Goal: Transaction & Acquisition: Purchase product/service

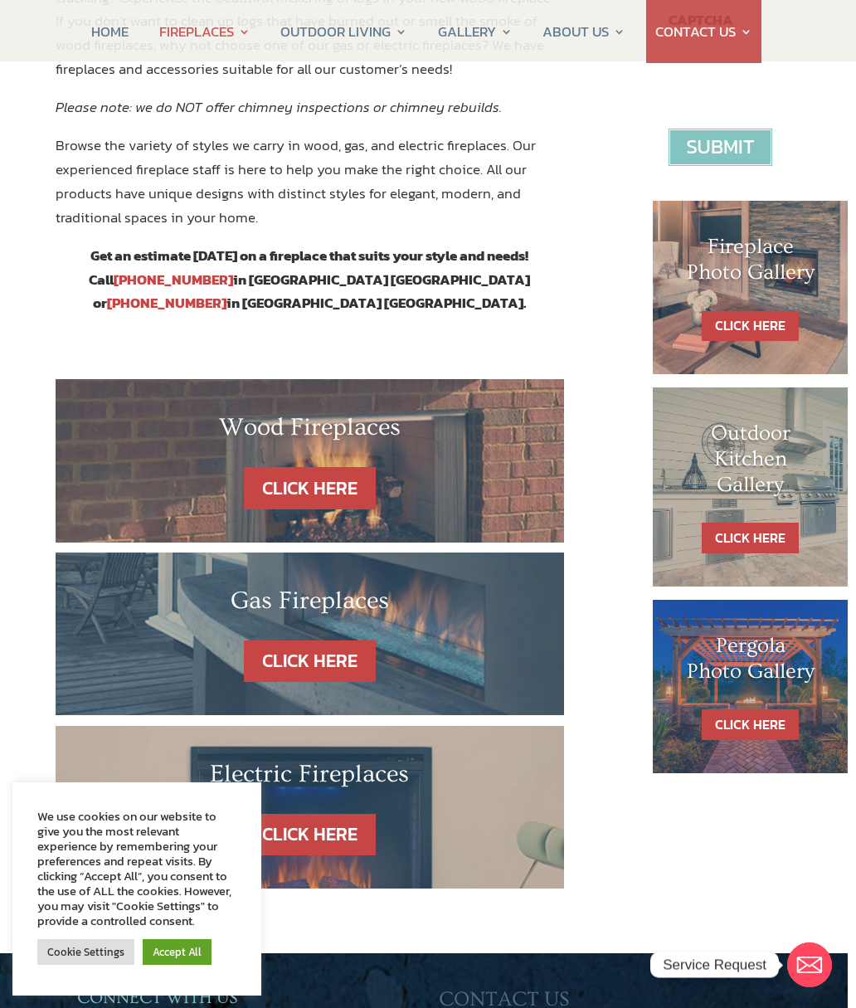
scroll to position [661, 8]
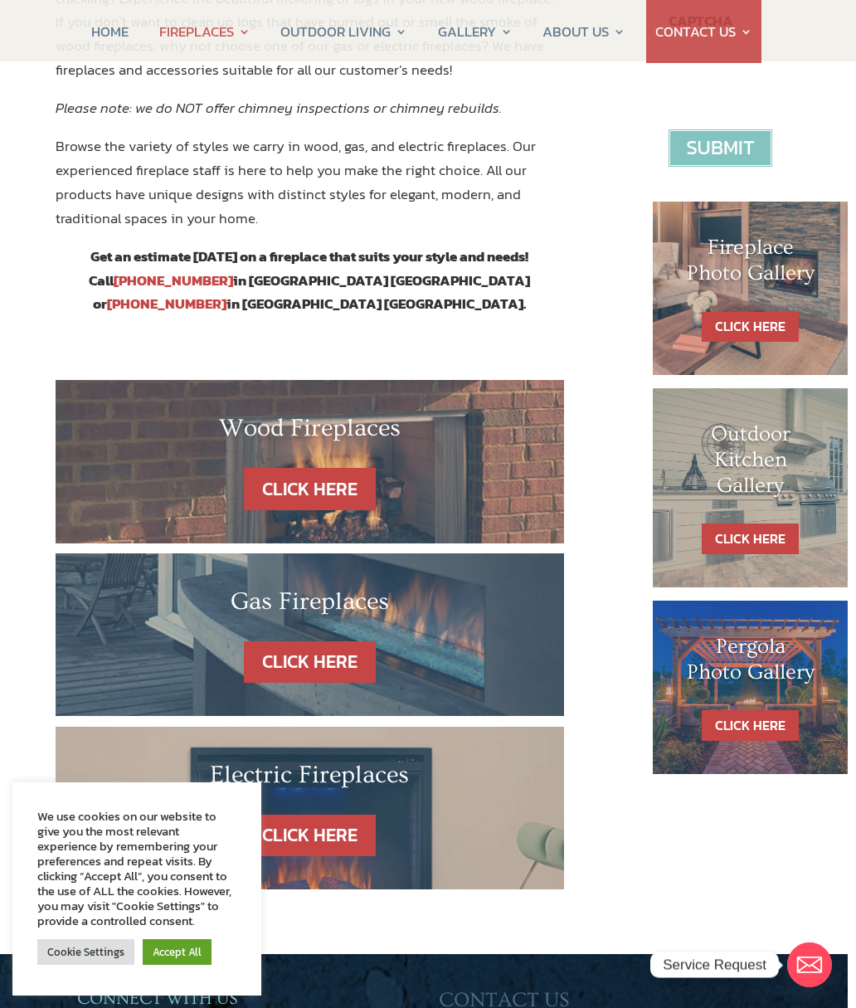
click at [344, 815] on link "CLICK HERE" at bounding box center [310, 836] width 132 height 42
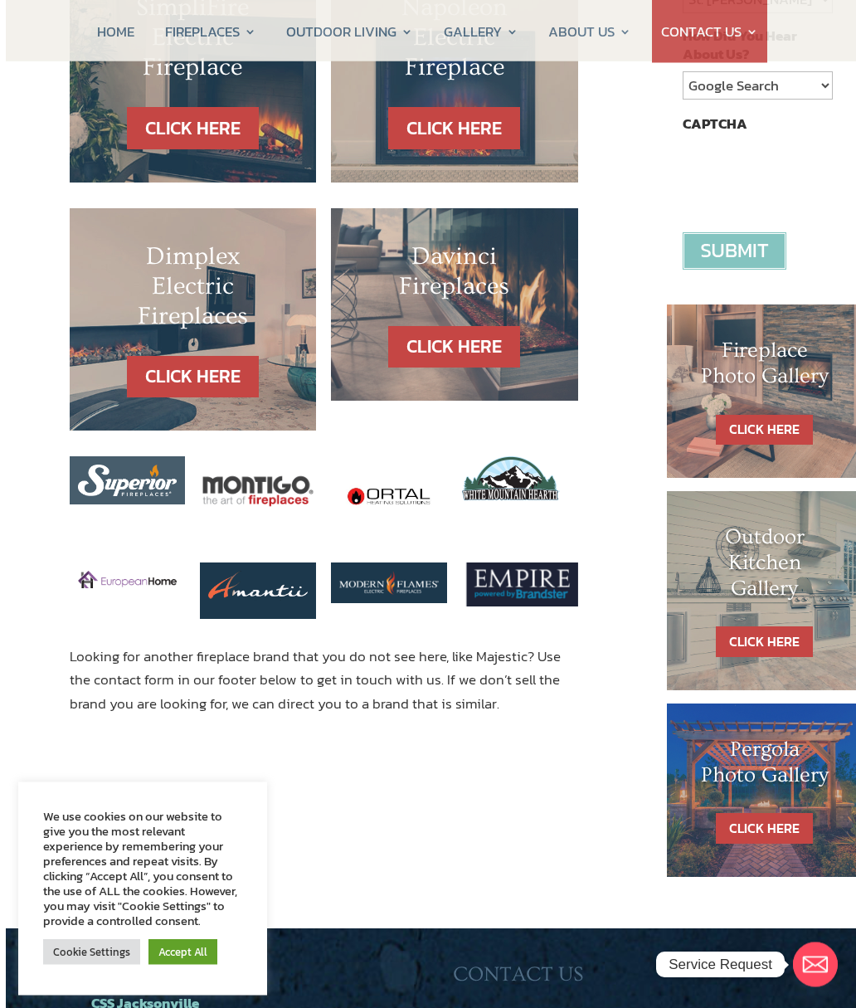
scroll to position [558, 0]
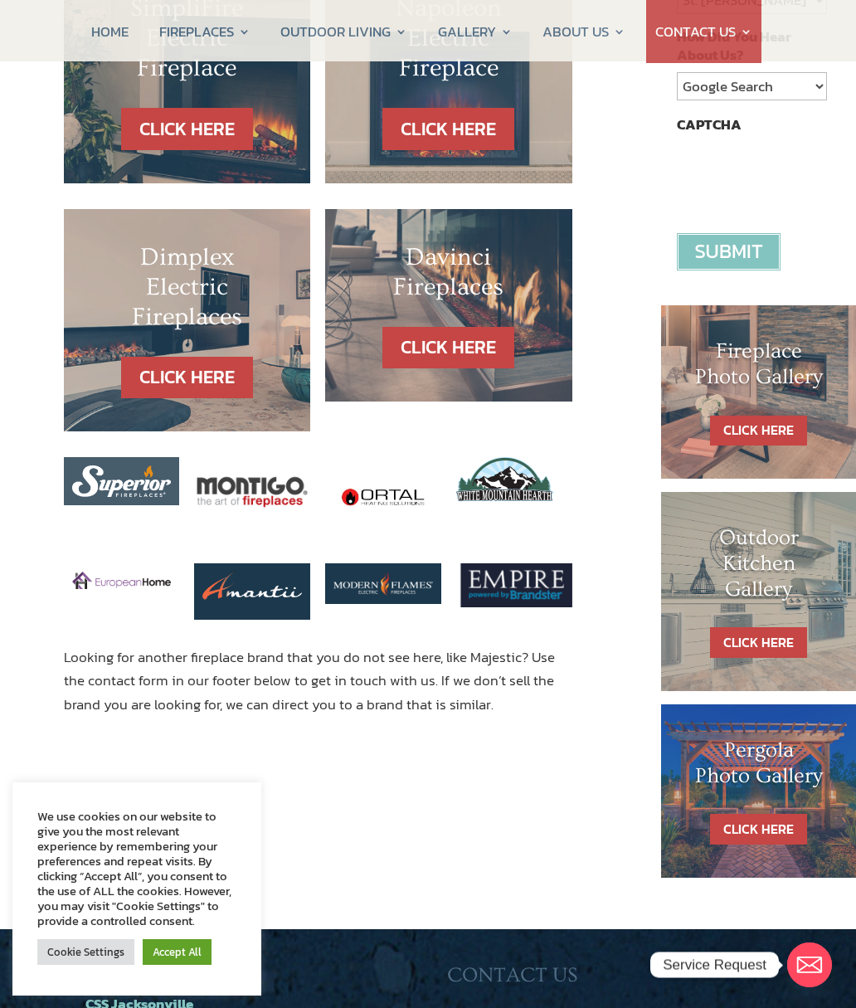
click at [217, 383] on link "CLICK HERE" at bounding box center [187, 378] width 132 height 42
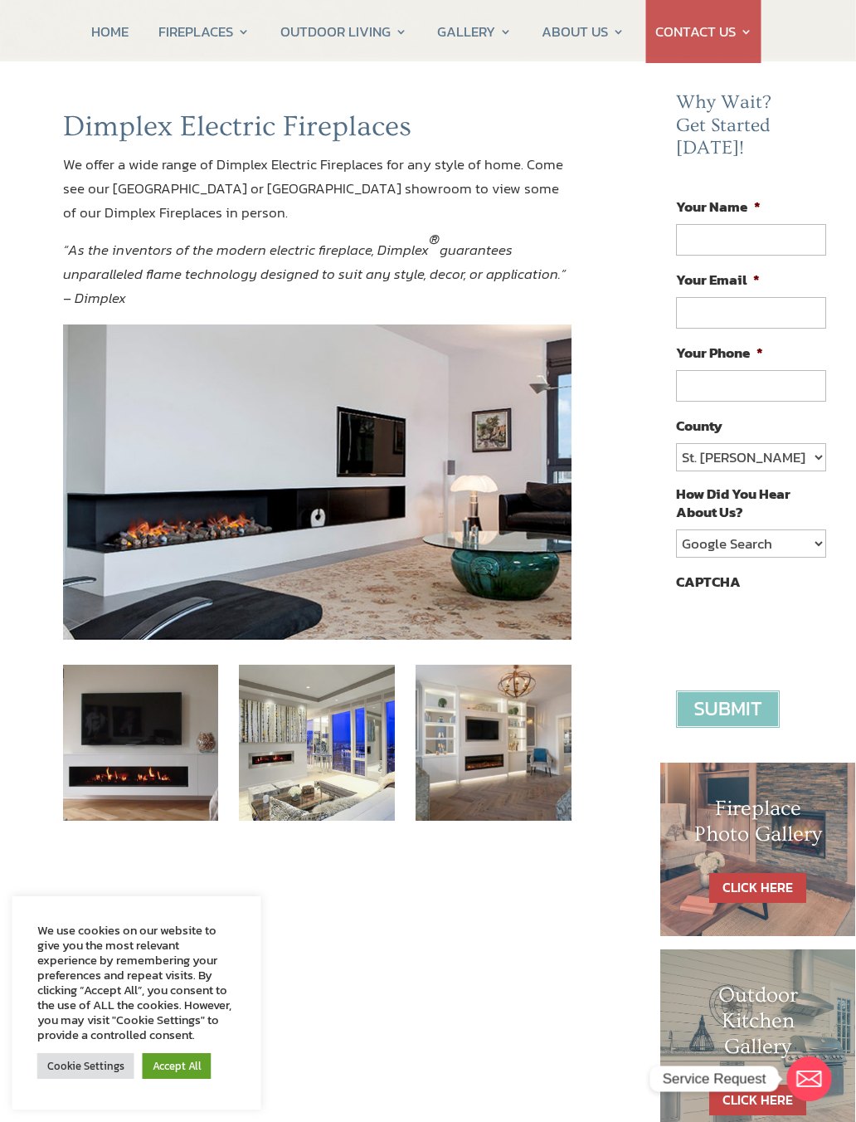
scroll to position [100, 0]
click at [165, 771] on img at bounding box center [142, 743] width 156 height 156
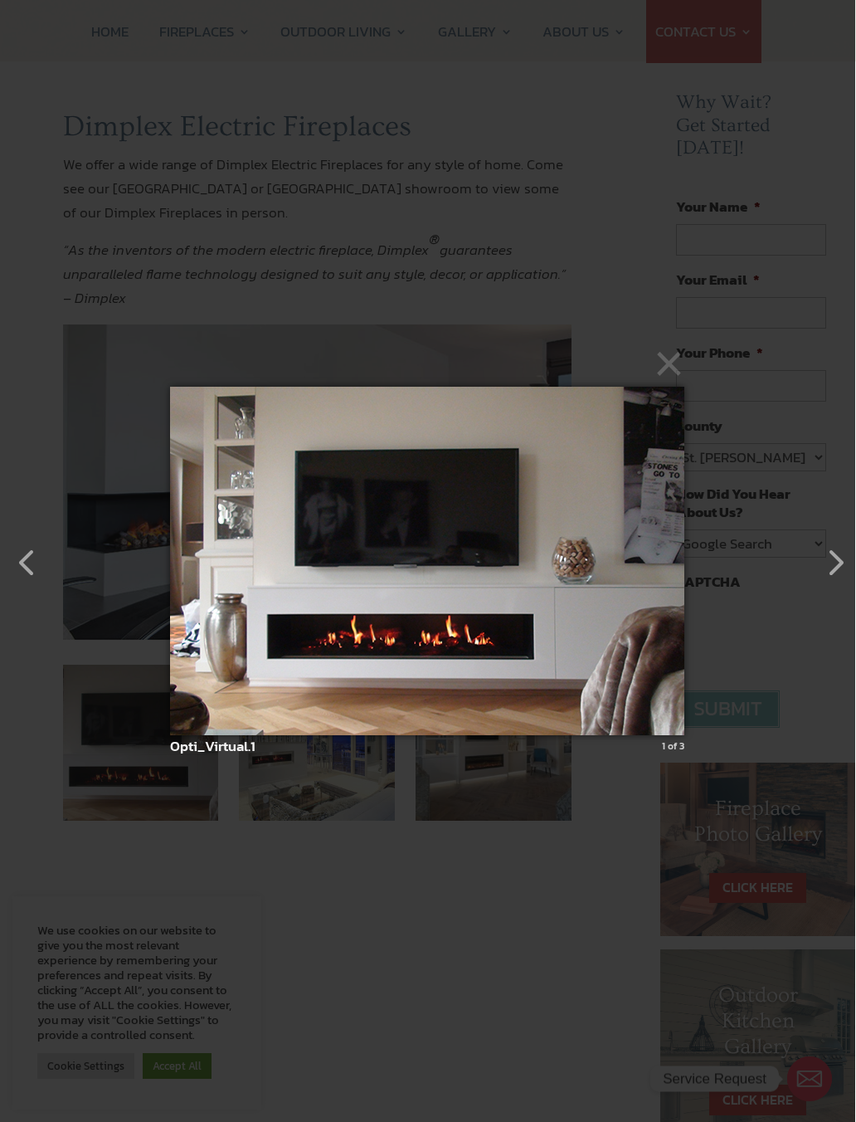
click at [836, 574] on button "button" at bounding box center [827, 554] width 40 height 40
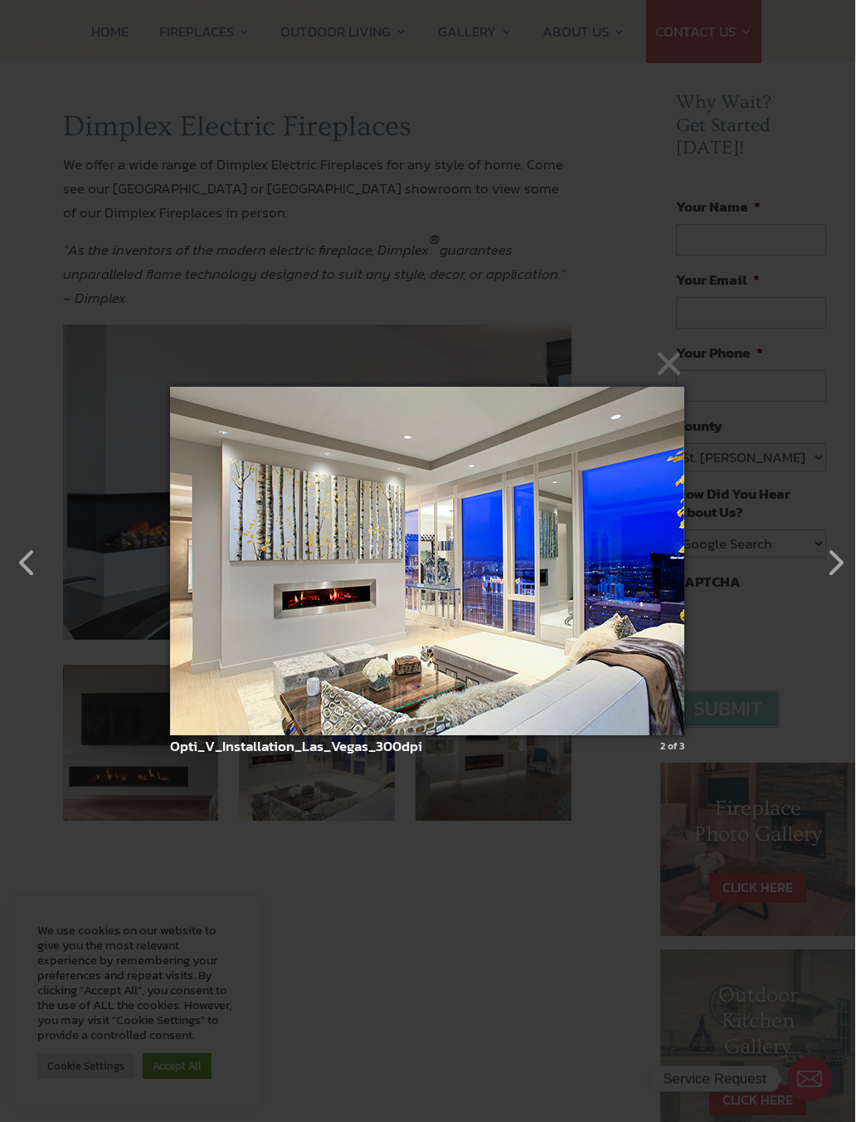
click at [833, 564] on button "button" at bounding box center [827, 554] width 40 height 40
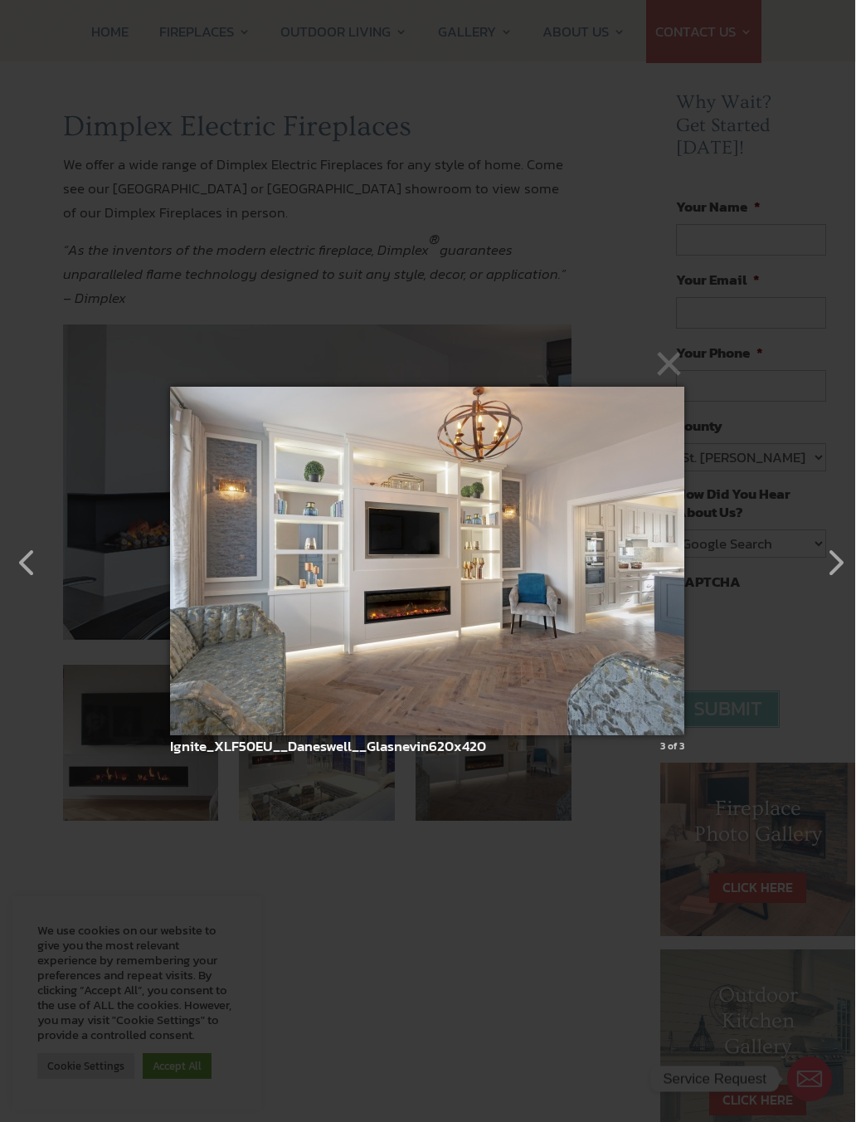
click at [845, 566] on button "button" at bounding box center [827, 554] width 40 height 40
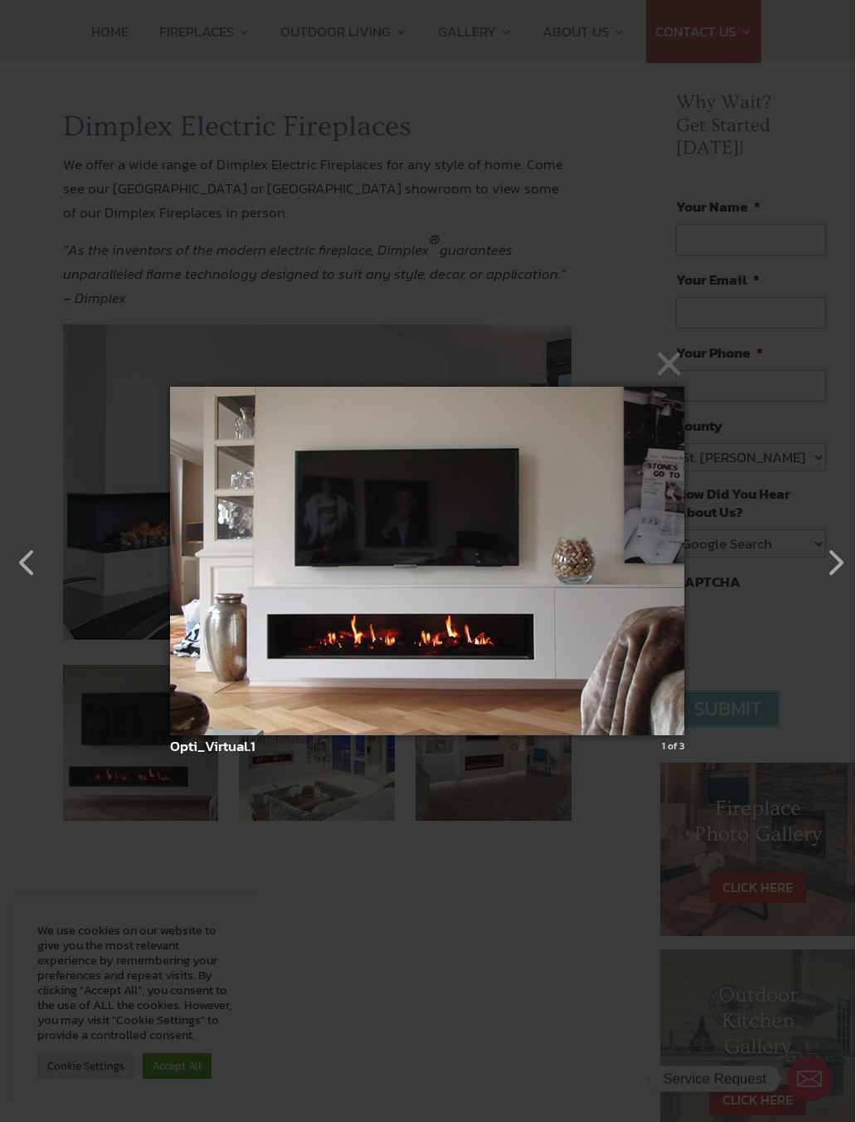
click at [839, 574] on button "button" at bounding box center [827, 554] width 40 height 40
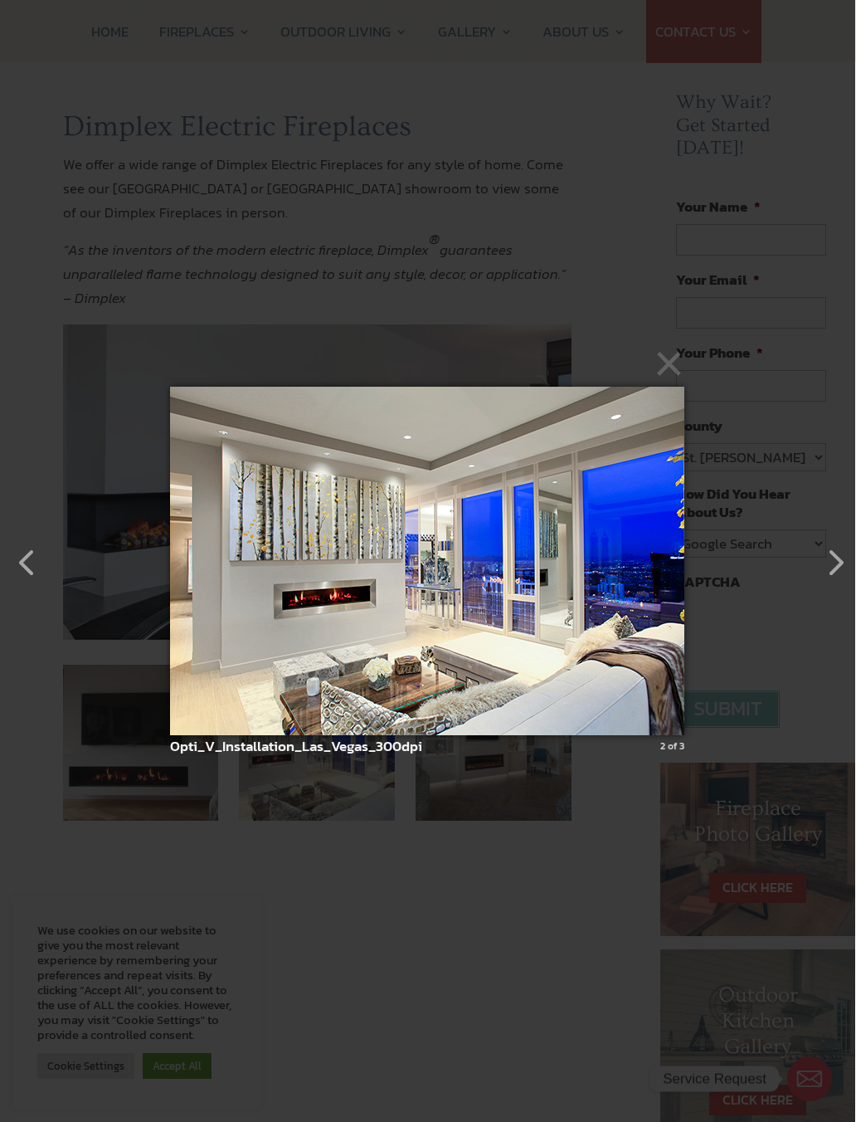
click at [839, 574] on button "button" at bounding box center [827, 554] width 40 height 40
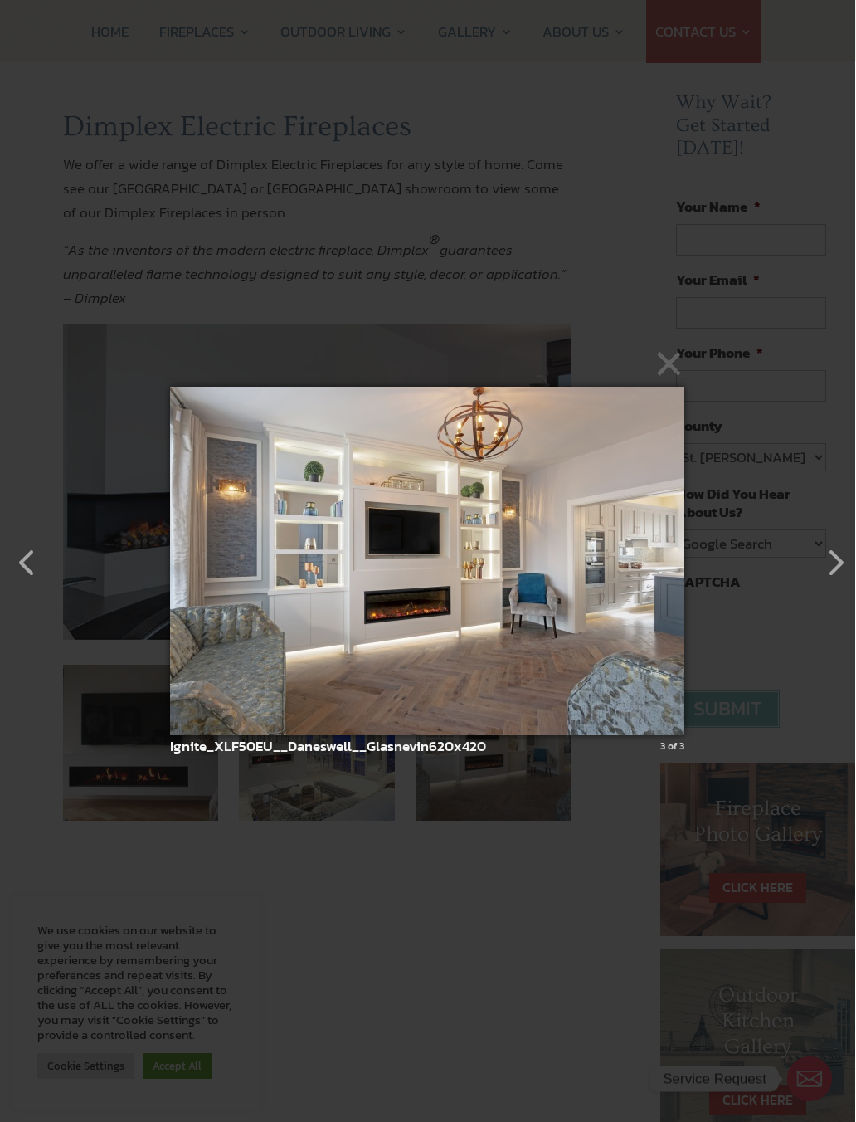
click at [841, 572] on button "button" at bounding box center [827, 554] width 40 height 40
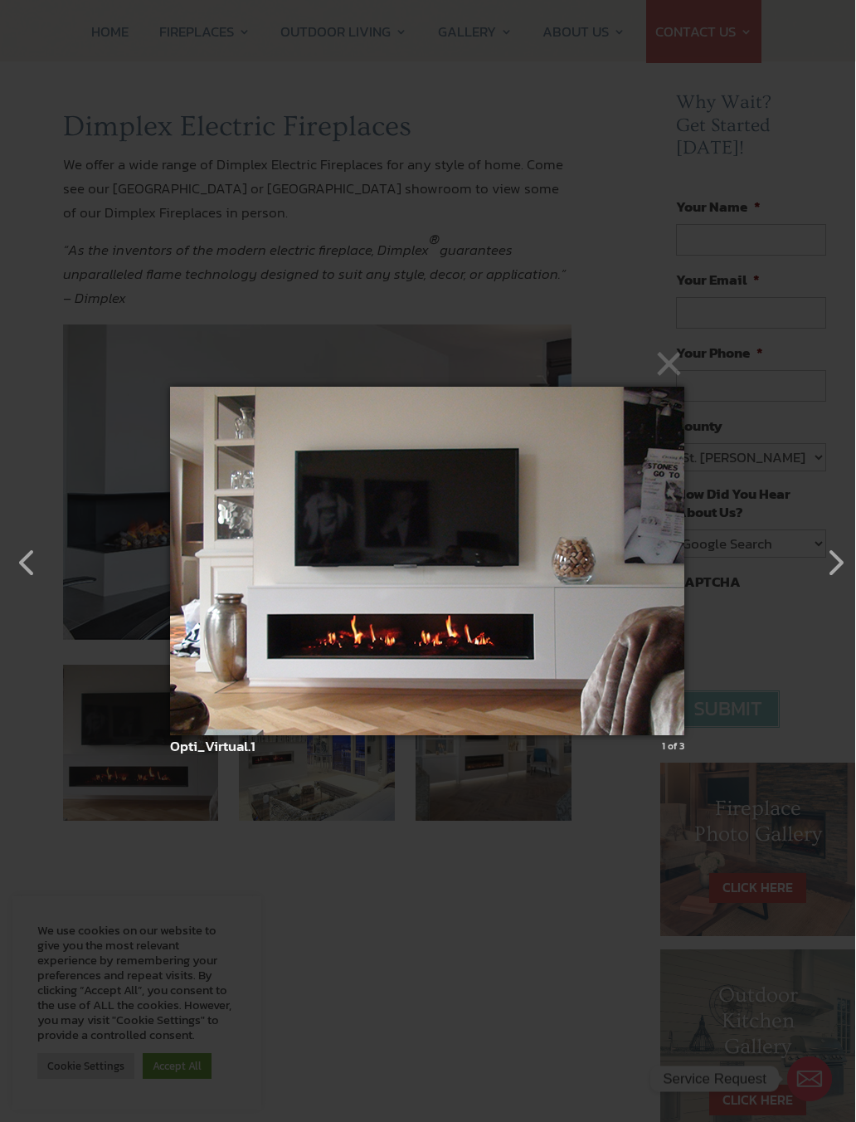
click at [821, 574] on button "button" at bounding box center [827, 554] width 40 height 40
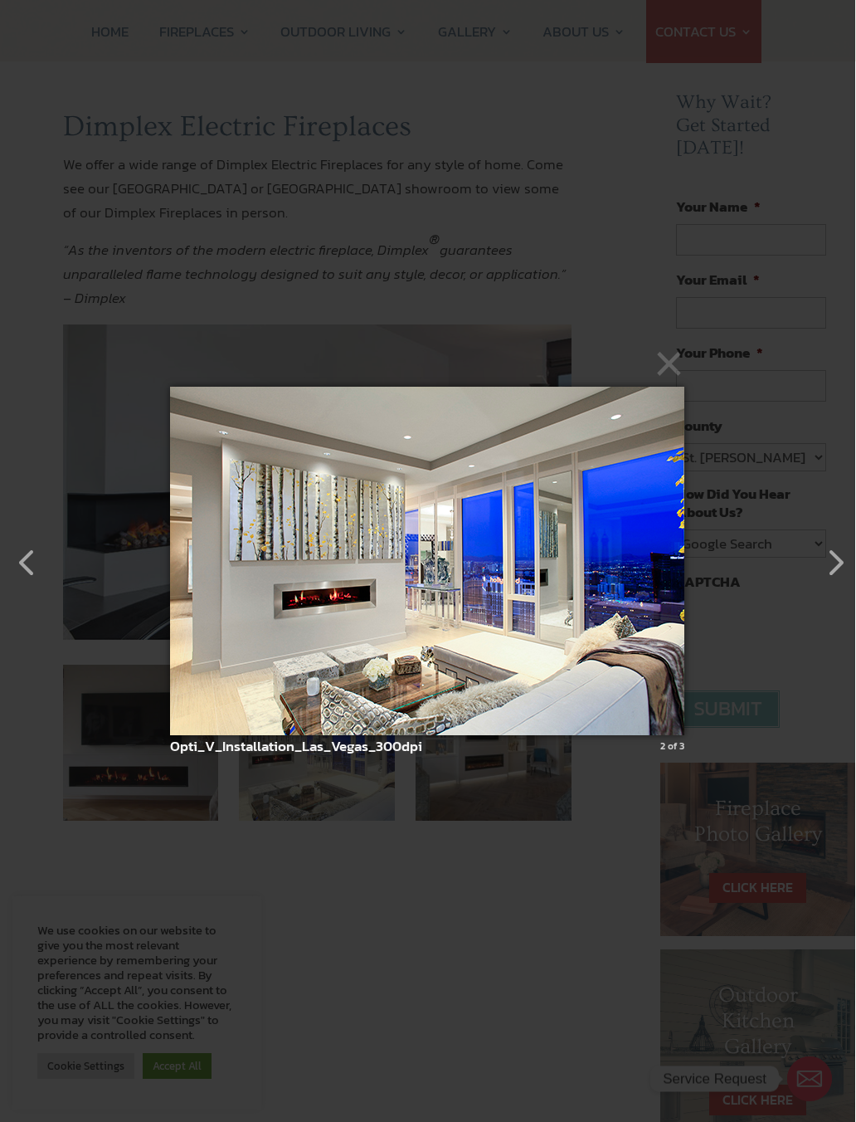
click at [817, 574] on button "button" at bounding box center [827, 554] width 40 height 40
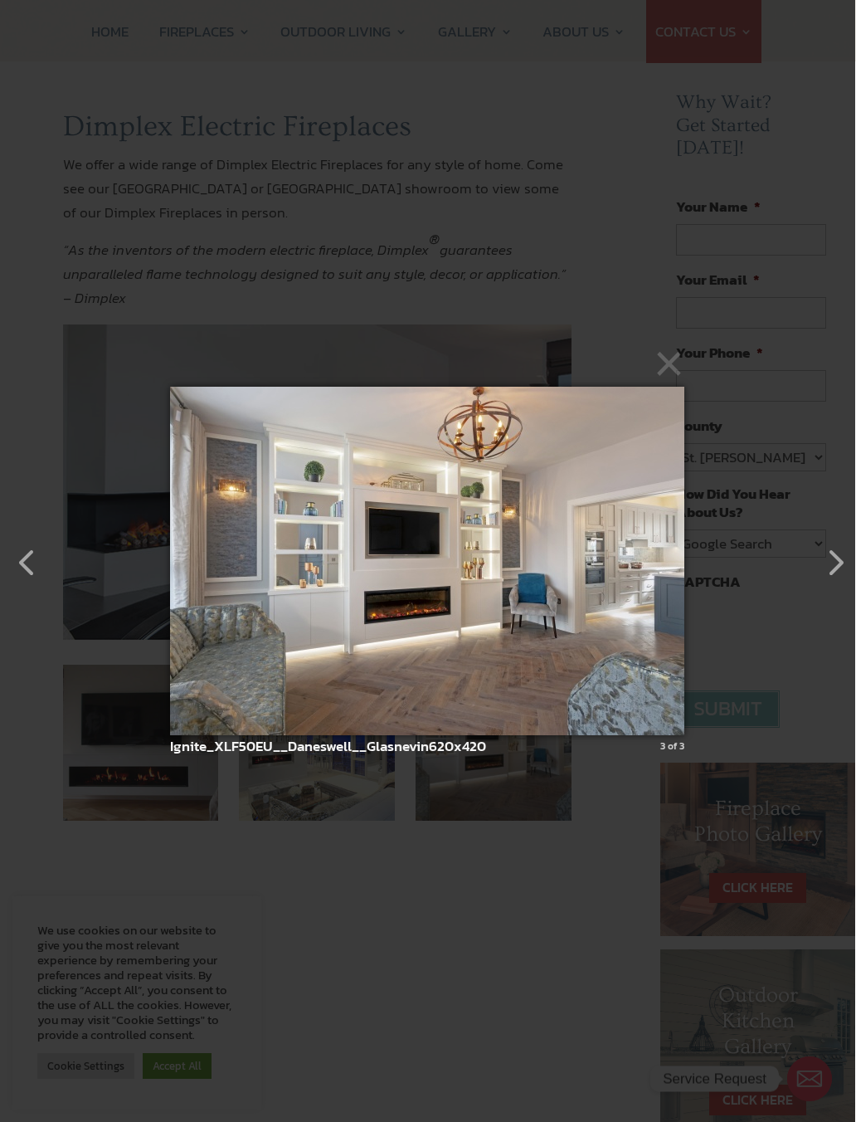
click at [33, 566] on button "button" at bounding box center [19, 554] width 40 height 40
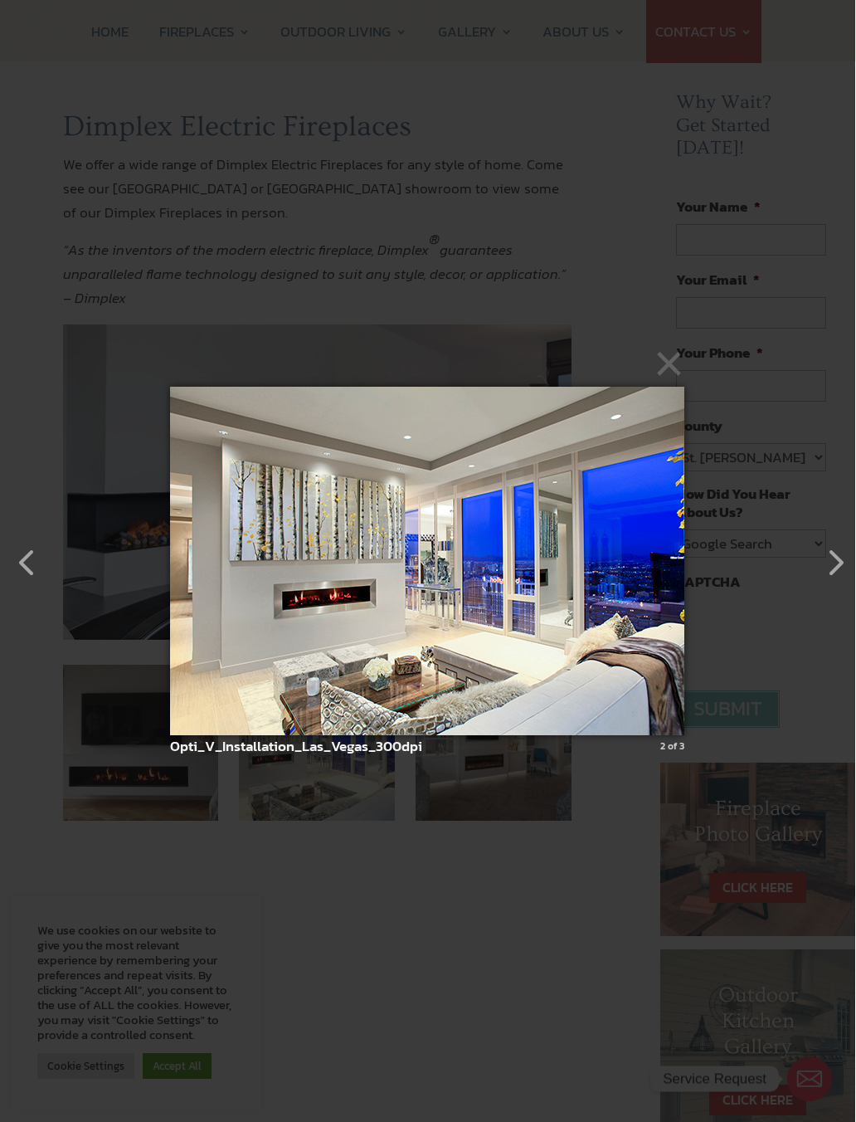
click at [39, 561] on button "button" at bounding box center [19, 554] width 40 height 40
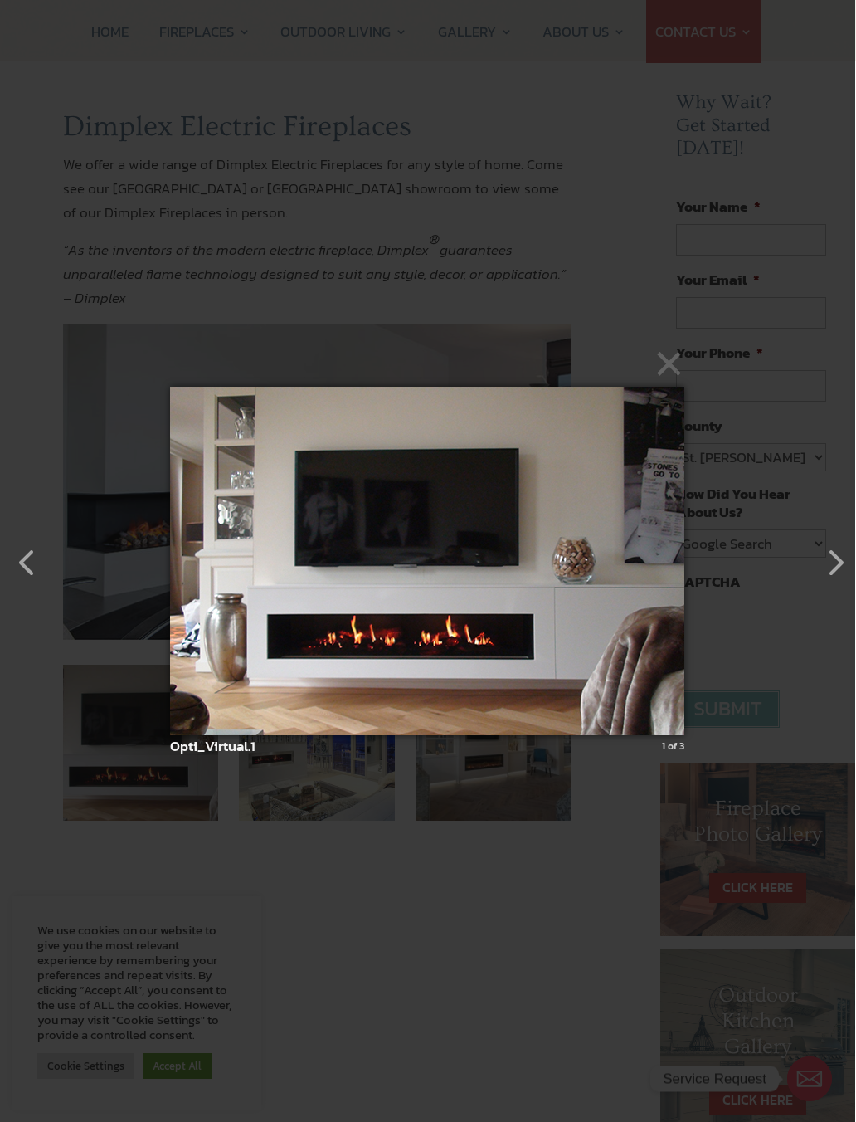
click at [25, 550] on button "button" at bounding box center [19, 554] width 40 height 40
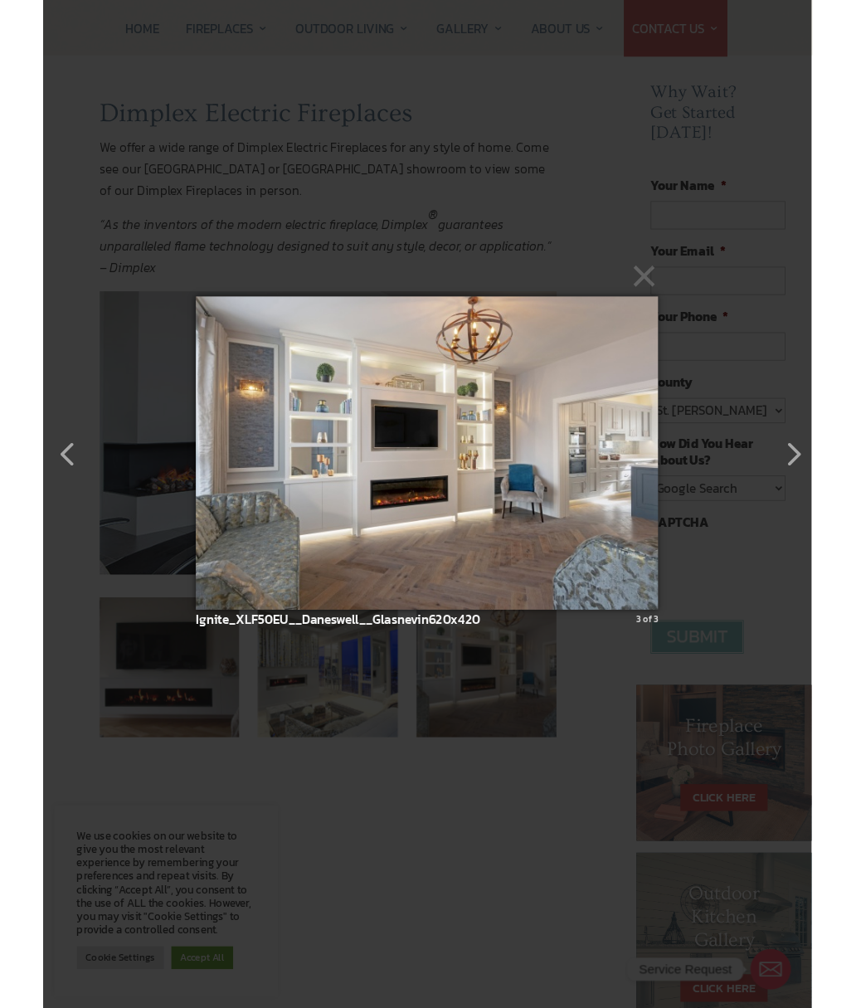
scroll to position [147, 1]
